Goal: Information Seeking & Learning: Check status

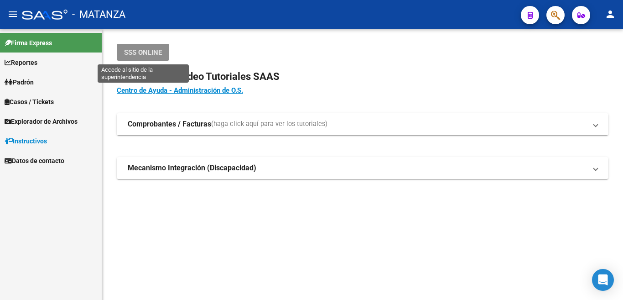
click at [152, 50] on span "SSS ONLINE" at bounding box center [143, 52] width 38 height 8
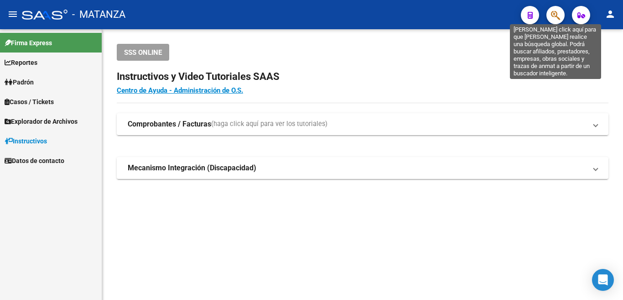
click at [557, 12] on icon "button" at bounding box center [555, 15] width 9 height 10
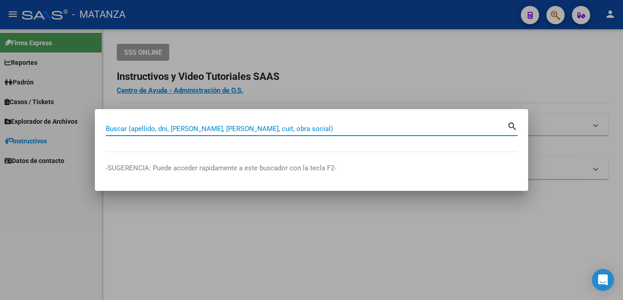
click at [422, 131] on input "Buscar (apellido, dni, [PERSON_NAME], [PERSON_NAME], cuit, obra social)" at bounding box center [306, 128] width 401 height 8
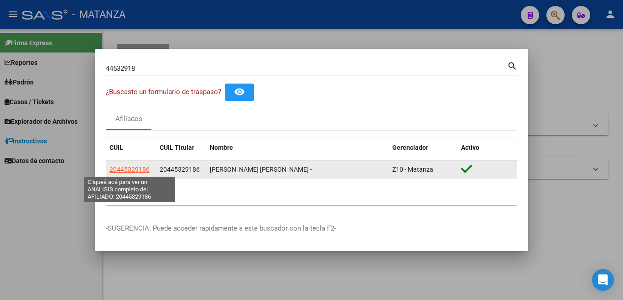
click at [139, 170] on span "20445329186" at bounding box center [129, 169] width 40 height 7
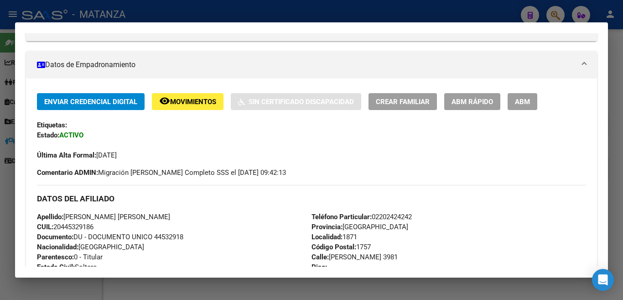
scroll to position [91, 0]
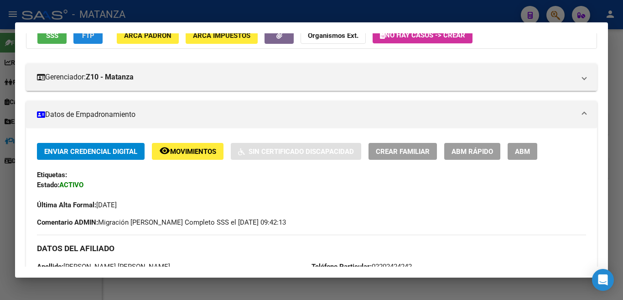
click at [96, 41] on button "FTP" at bounding box center [87, 35] width 29 height 17
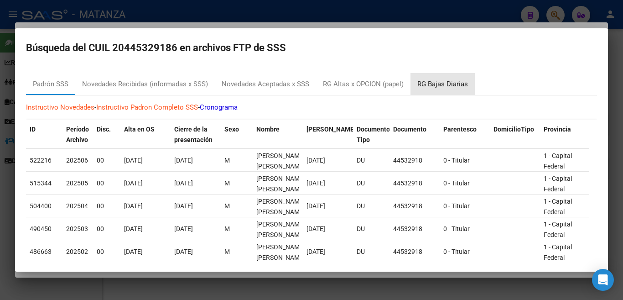
click at [435, 85] on div "RG Bajas Diarias" at bounding box center [442, 84] width 51 height 10
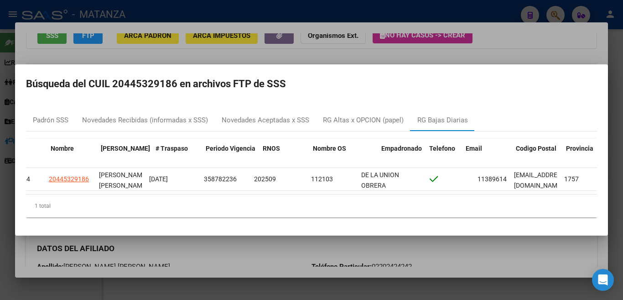
scroll to position [0, 0]
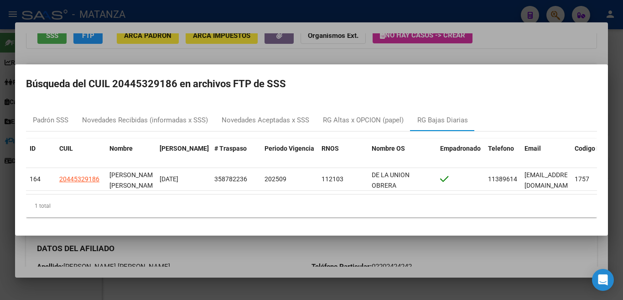
click at [320, 43] on div at bounding box center [311, 150] width 623 height 300
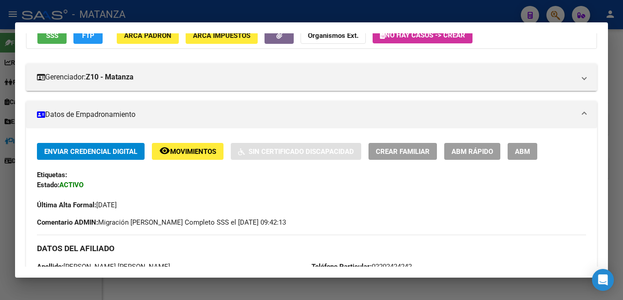
scroll to position [85, 0]
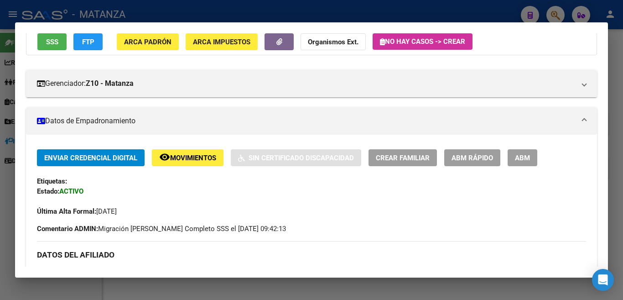
click at [459, 12] on div at bounding box center [311, 150] width 623 height 300
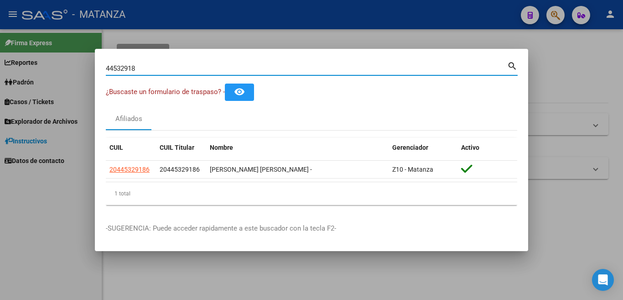
click at [477, 66] on input "44532918" at bounding box center [306, 68] width 401 height 8
type input "4"
type input "35537602"
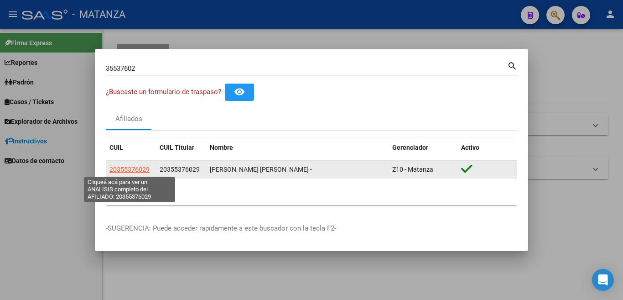
click at [119, 171] on span "20355376029" at bounding box center [129, 169] width 40 height 7
type textarea "20355376029"
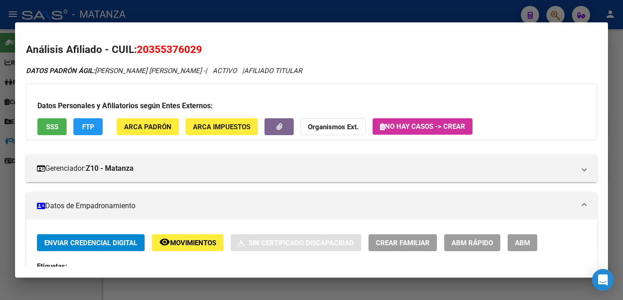
click at [94, 131] on button "FTP" at bounding box center [87, 126] width 29 height 17
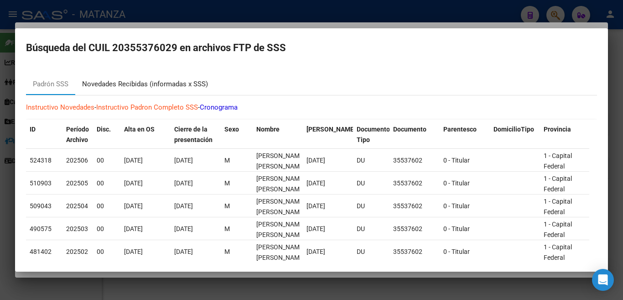
drag, startPoint x: 187, startPoint y: 84, endPoint x: 189, endPoint y: 89, distance: 5.5
click at [187, 84] on div "Novedades Recibidas (informadas x SSS)" at bounding box center [145, 84] width 126 height 10
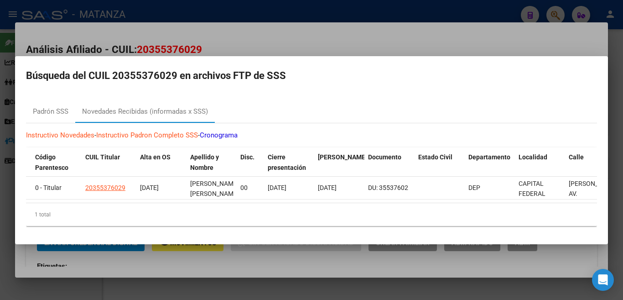
scroll to position [0, 331]
click at [377, 32] on div at bounding box center [311, 150] width 623 height 300
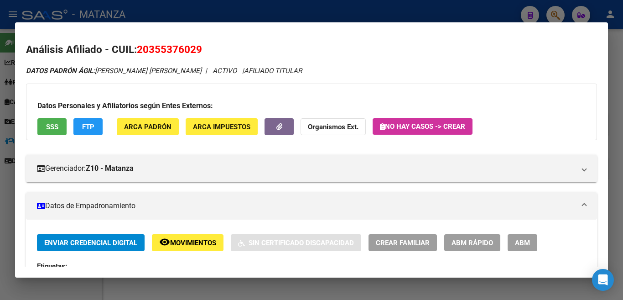
click at [317, 7] on div at bounding box center [311, 150] width 623 height 300
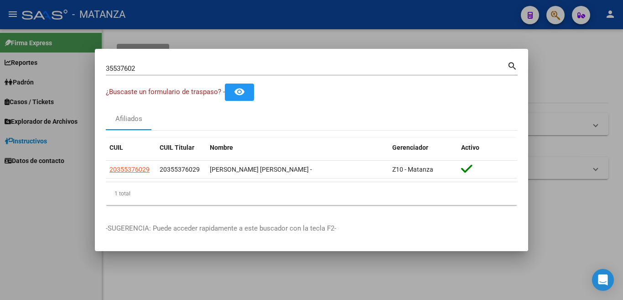
click at [298, 69] on input "35537602" at bounding box center [306, 68] width 401 height 8
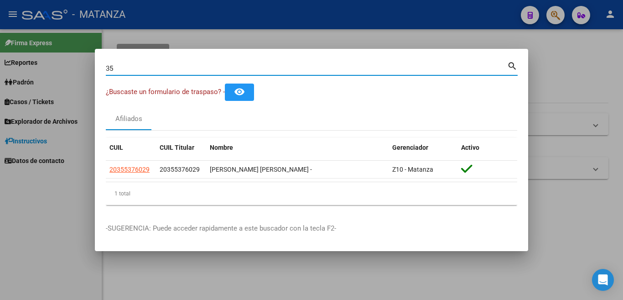
type input "3"
type input "24330448"
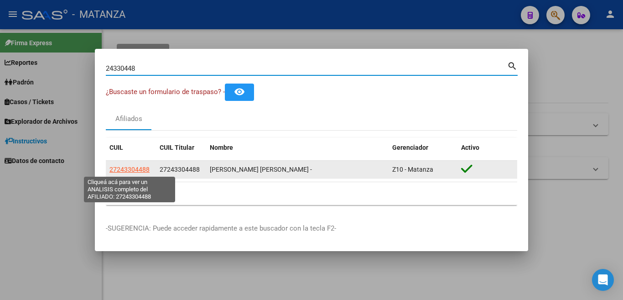
click at [129, 166] on span "27243304488" at bounding box center [129, 169] width 40 height 7
type textarea "27243304488"
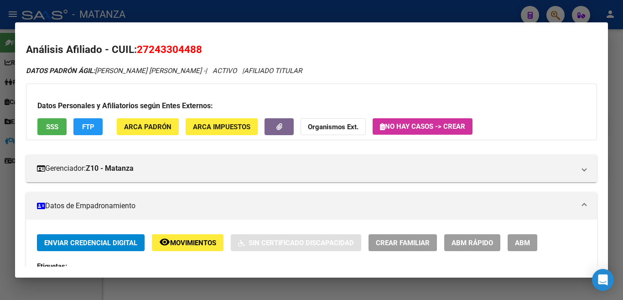
click at [54, 129] on span "SSS" at bounding box center [52, 127] width 12 height 8
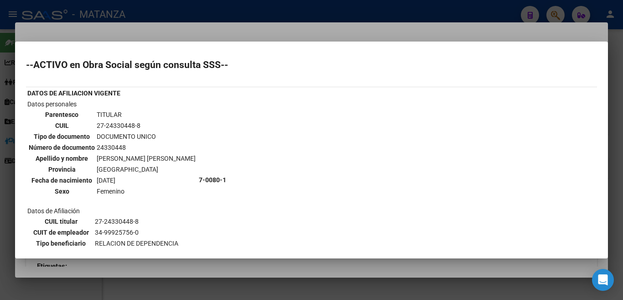
click at [356, 76] on div "--ACTIVO en Obra Social según consulta SSS-- DATOS DE AFILIACION VIGENTE Datos …" at bounding box center [311, 212] width 571 height 305
click at [312, 28] on div at bounding box center [311, 150] width 623 height 300
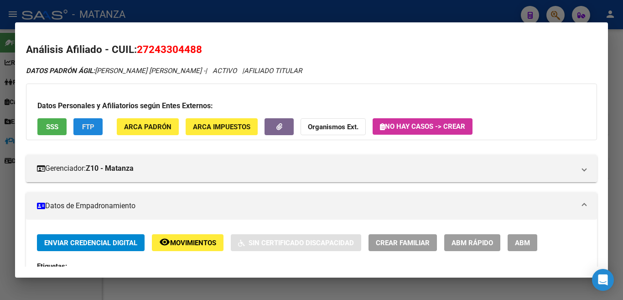
click at [95, 124] on button "FTP" at bounding box center [87, 126] width 29 height 17
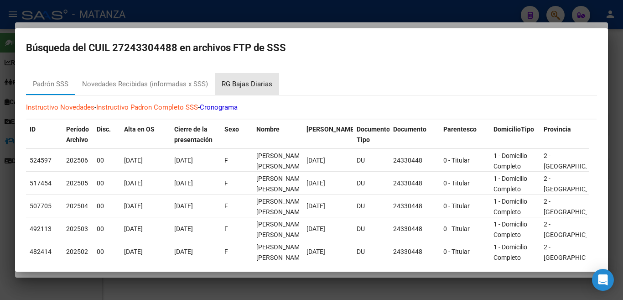
click at [251, 85] on div "RG Bajas Diarias" at bounding box center [247, 84] width 51 height 10
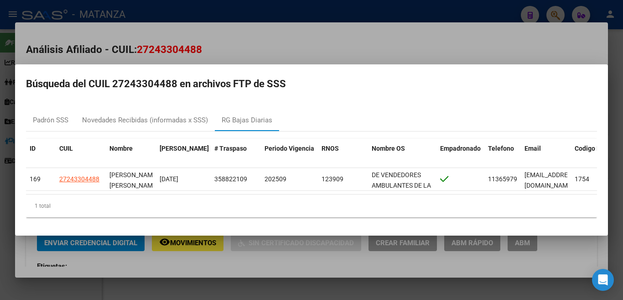
click at [251, 31] on div at bounding box center [311, 150] width 623 height 300
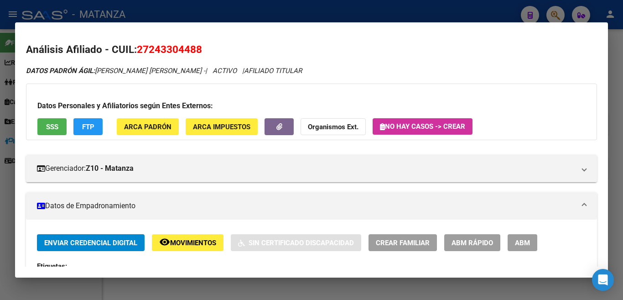
click at [253, 14] on div at bounding box center [311, 150] width 623 height 300
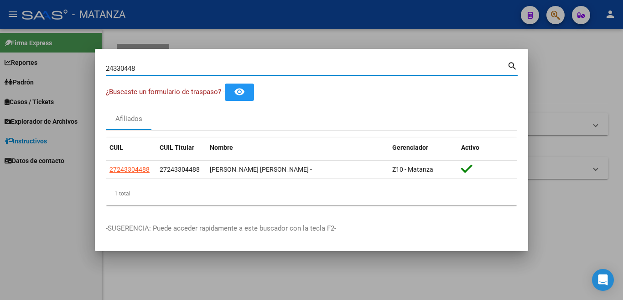
click at [248, 70] on input "24330448" at bounding box center [306, 68] width 401 height 8
type input "2"
type input "16231587"
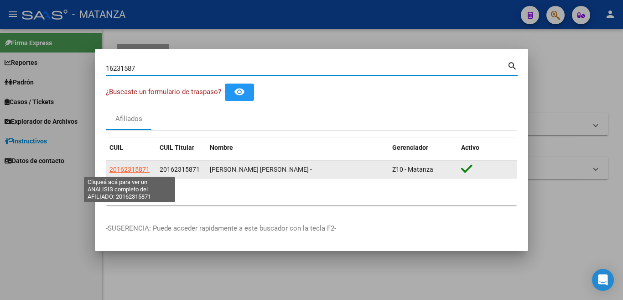
click at [139, 171] on span "20162315871" at bounding box center [129, 169] width 40 height 7
type textarea "20162315871"
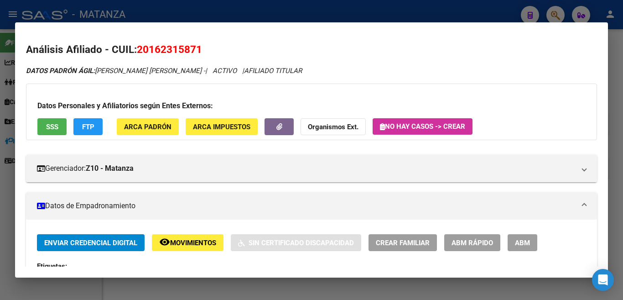
click at [93, 129] on span "FTP" at bounding box center [88, 127] width 12 height 8
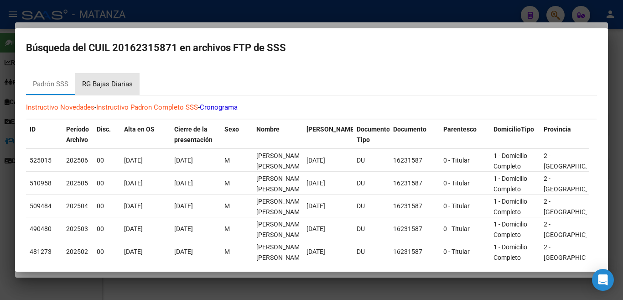
click at [108, 79] on div "RG Bajas Diarias" at bounding box center [107, 84] width 51 height 10
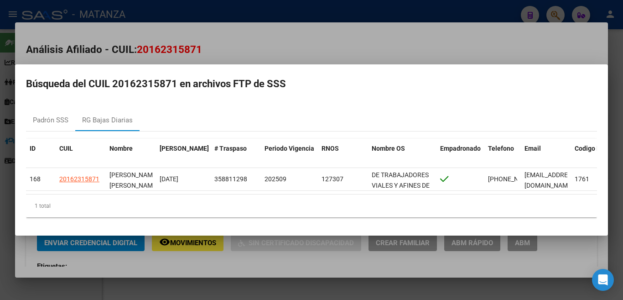
click at [192, 4] on div at bounding box center [311, 150] width 623 height 300
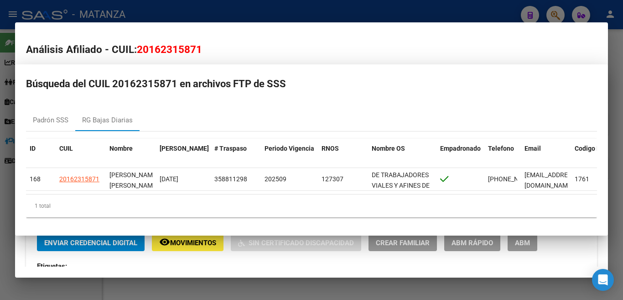
click at [192, 4] on div at bounding box center [311, 150] width 623 height 300
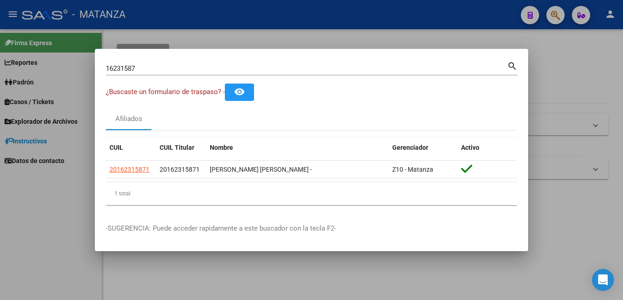
click at [206, 71] on input "16231587" at bounding box center [306, 68] width 401 height 8
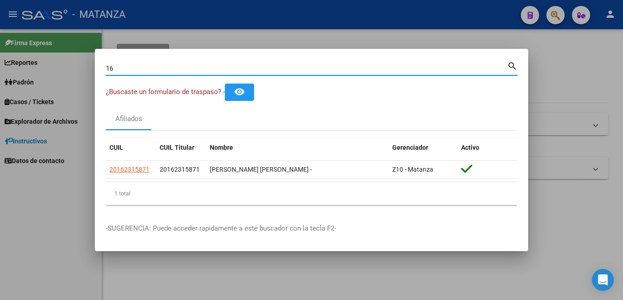
type input "1"
type input "26409527"
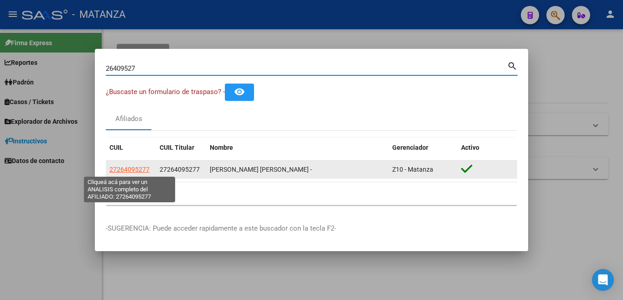
click at [120, 171] on span "27264095277" at bounding box center [129, 169] width 40 height 7
type textarea "27264095277"
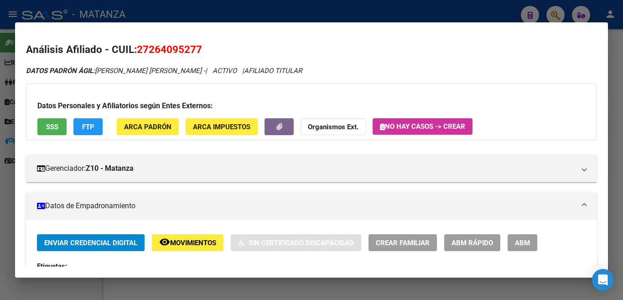
click at [94, 126] on button "FTP" at bounding box center [87, 126] width 29 height 17
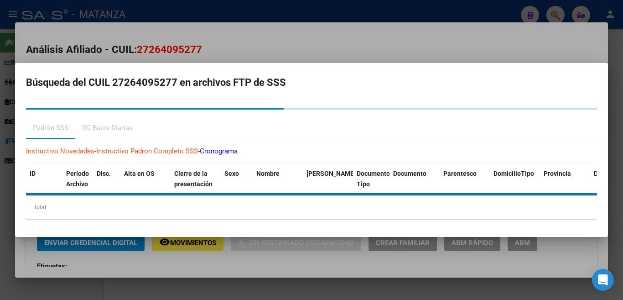
click at [104, 128] on div "RG Bajas Diarias" at bounding box center [107, 128] width 51 height 10
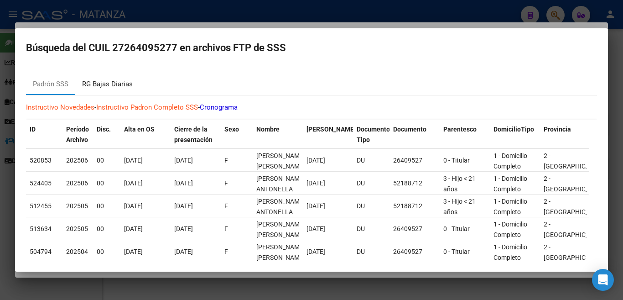
click at [100, 84] on div "RG Bajas Diarias" at bounding box center [107, 84] width 51 height 10
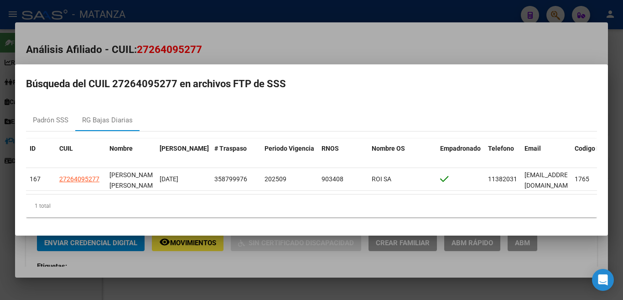
click at [264, 3] on div at bounding box center [311, 150] width 623 height 300
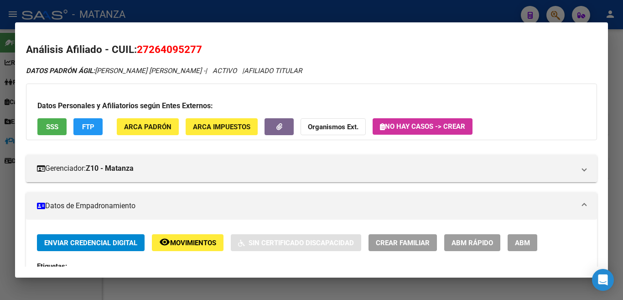
click at [264, 3] on div at bounding box center [311, 150] width 623 height 300
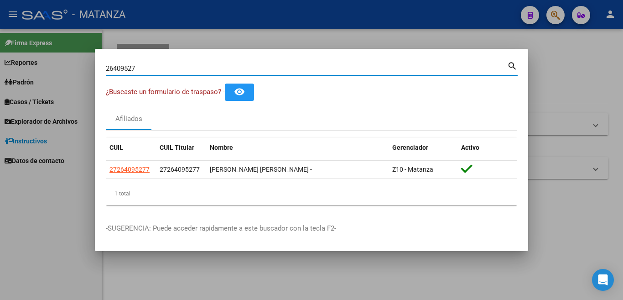
click at [240, 68] on input "26409527" at bounding box center [306, 68] width 401 height 8
type input "2"
type input "18381685"
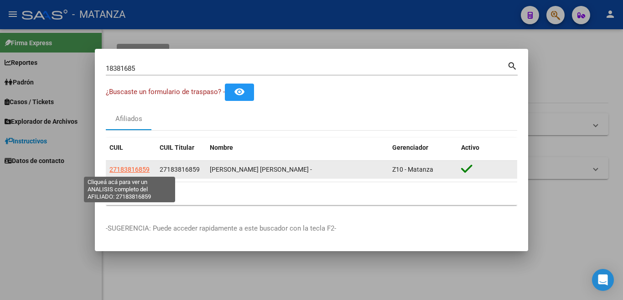
click at [137, 171] on span "27183816859" at bounding box center [129, 169] width 40 height 7
type textarea "27183816859"
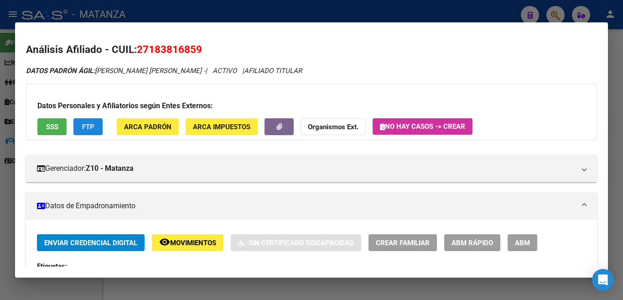
click at [93, 122] on span "FTP" at bounding box center [88, 126] width 12 height 8
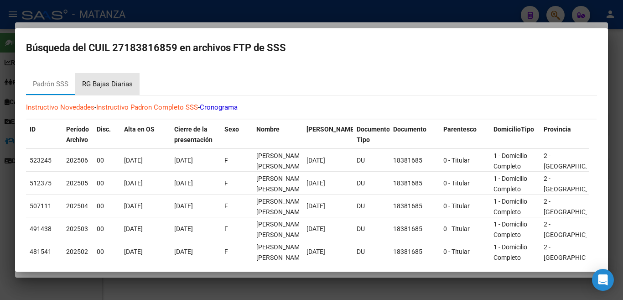
click at [109, 81] on div "RG Bajas Diarias" at bounding box center [107, 84] width 51 height 10
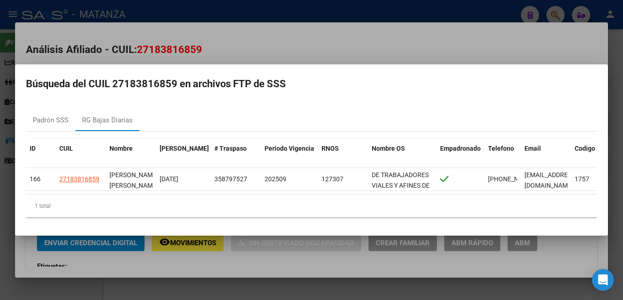
click at [158, 10] on div at bounding box center [311, 150] width 623 height 300
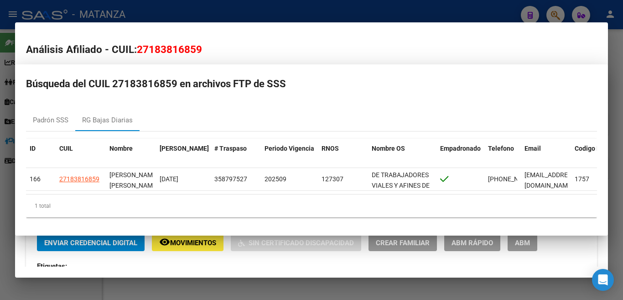
click at [158, 10] on div at bounding box center [311, 150] width 623 height 300
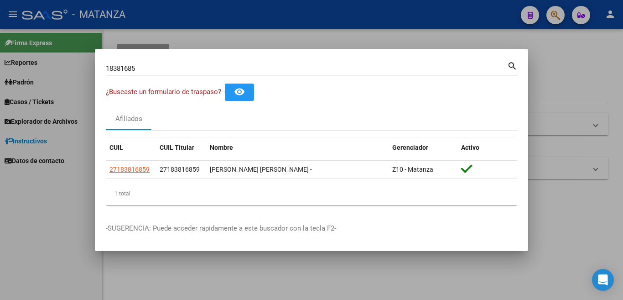
click at [169, 71] on input "18381685" at bounding box center [306, 68] width 401 height 8
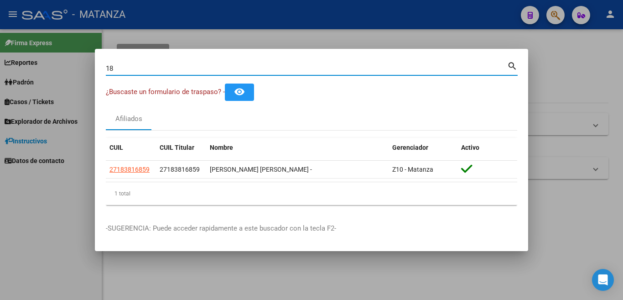
type input "1"
type input "29274519"
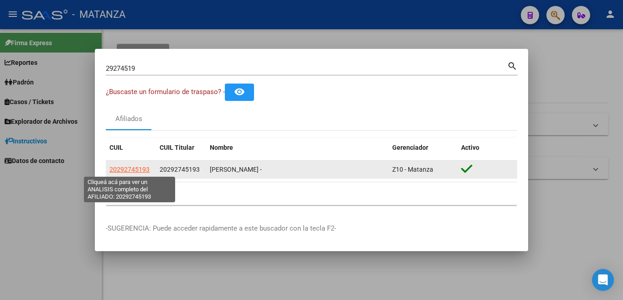
click at [124, 172] on span "20292745193" at bounding box center [129, 169] width 40 height 7
type textarea "20292745193"
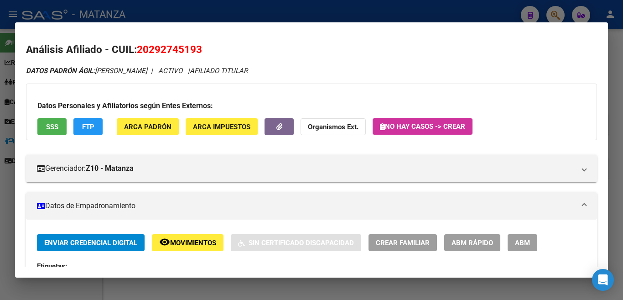
click at [93, 129] on span "FTP" at bounding box center [88, 127] width 12 height 8
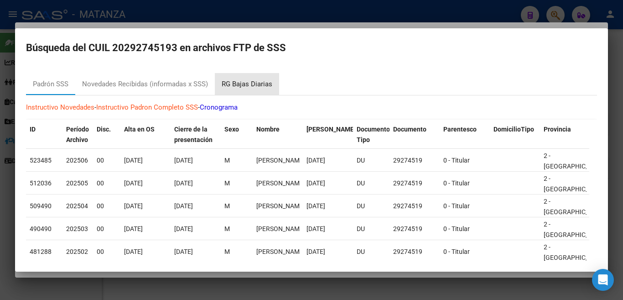
click at [238, 84] on div "RG Bajas Diarias" at bounding box center [247, 84] width 51 height 10
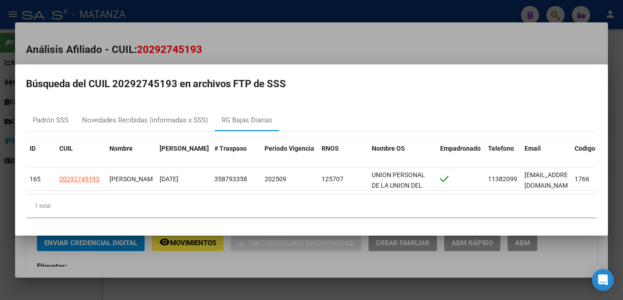
click at [111, 6] on div at bounding box center [311, 150] width 623 height 300
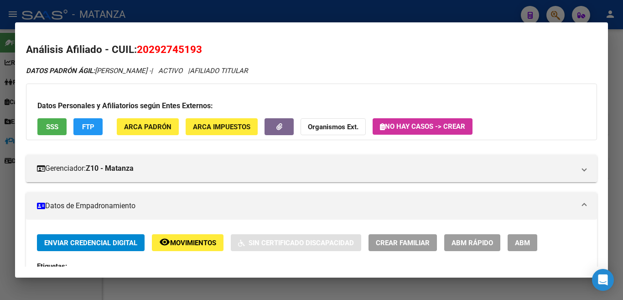
click at [137, 11] on div at bounding box center [311, 150] width 623 height 300
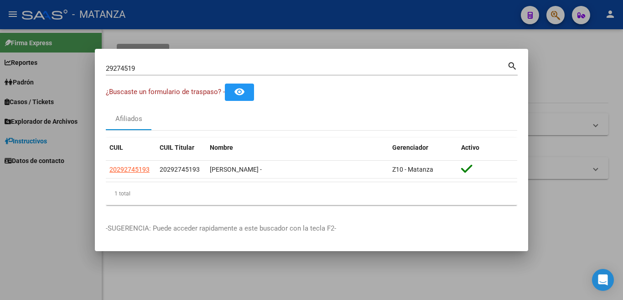
click at [171, 66] on input "29274519" at bounding box center [306, 68] width 401 height 8
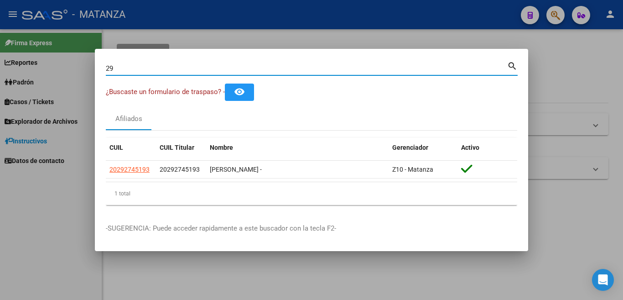
type input "2"
type input "44532918"
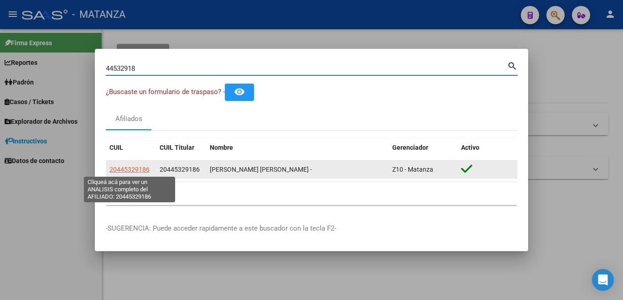
click at [140, 171] on span "20445329186" at bounding box center [129, 169] width 40 height 7
type textarea "20445329186"
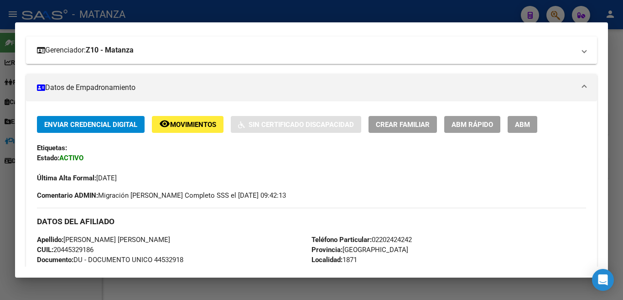
scroll to position [0, 0]
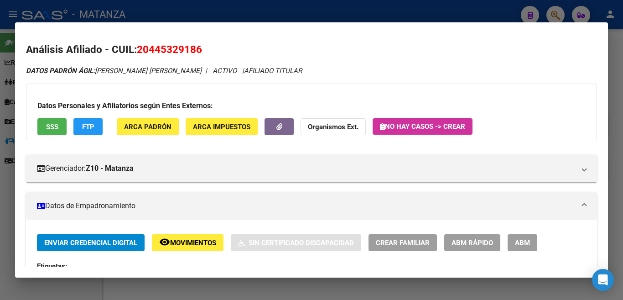
click at [86, 128] on span "FTP" at bounding box center [88, 127] width 12 height 8
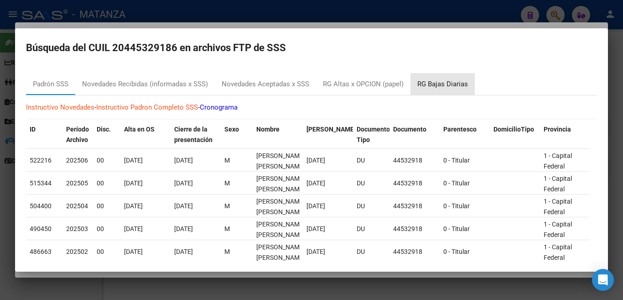
click at [431, 81] on div "RG Bajas Diarias" at bounding box center [442, 84] width 51 height 10
